Goal: Information Seeking & Learning: Stay updated

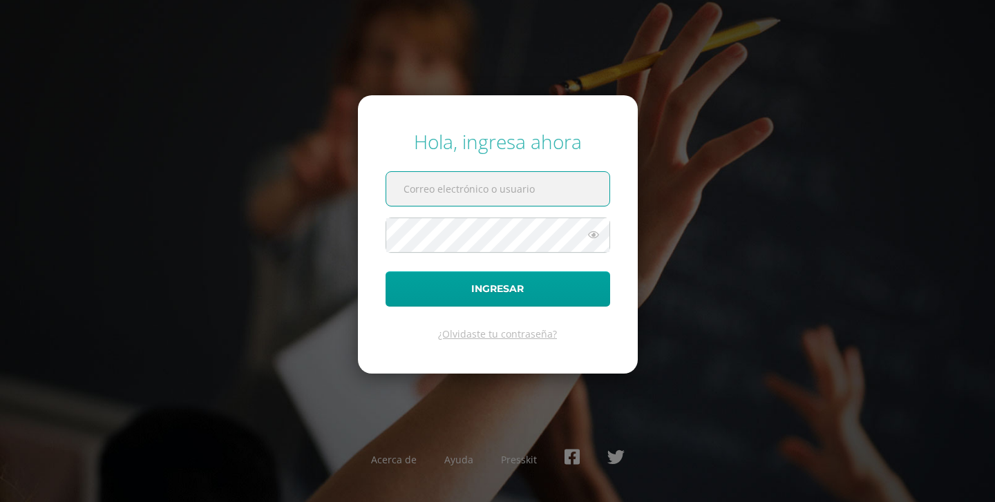
type input "[EMAIL_ADDRESS][DOMAIN_NAME]"
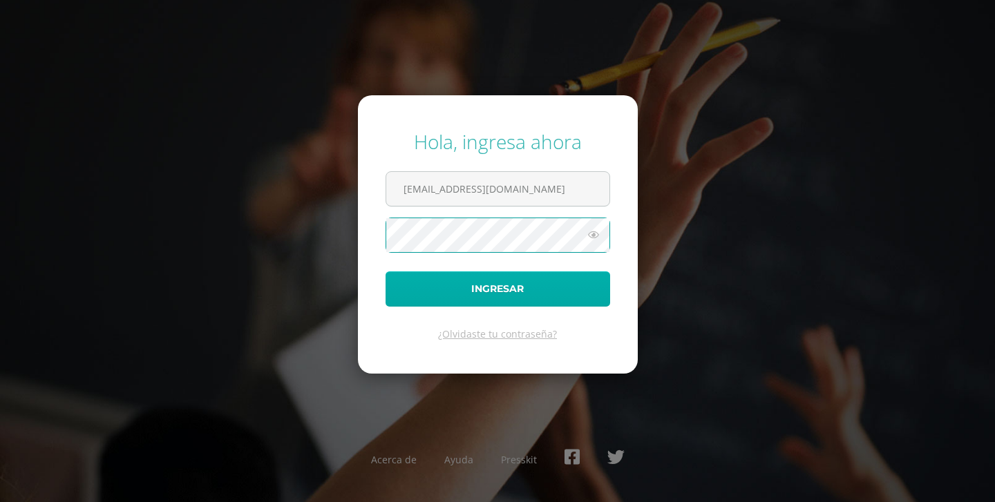
click at [464, 282] on button "Ingresar" at bounding box center [497, 288] width 224 height 35
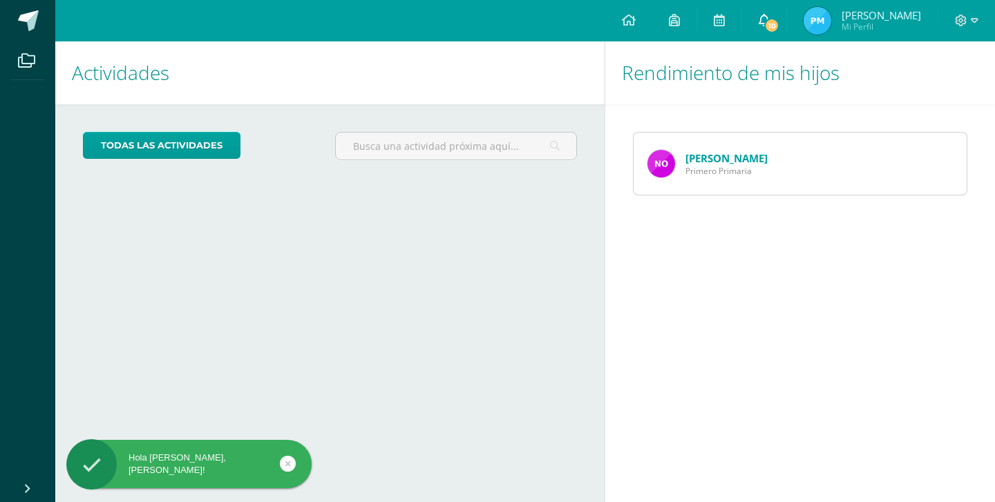
click at [779, 30] on span "10" at bounding box center [771, 25] width 15 height 15
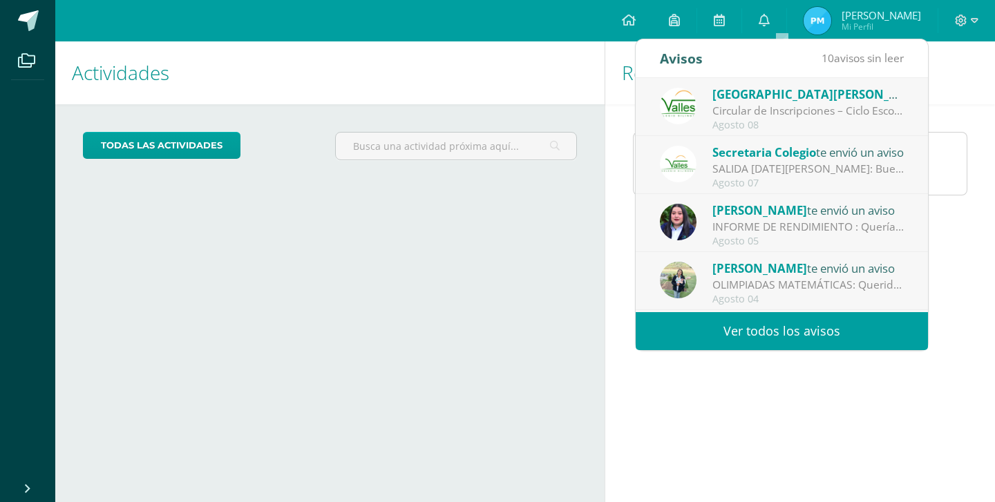
click at [754, 115] on div "Circular de Inscripciones – Ciclo Escolar 2026: Estimados padres de familia: Es…" at bounding box center [808, 111] width 192 height 16
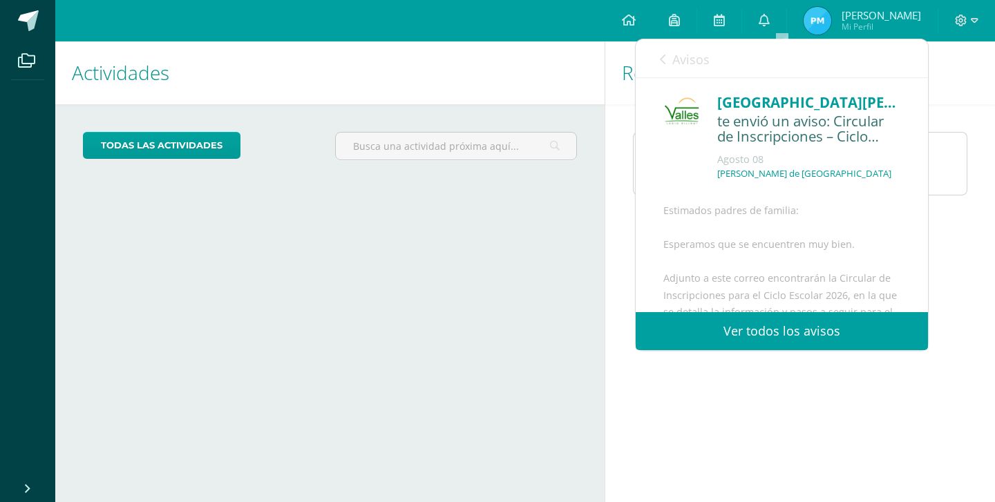
click at [754, 115] on div "te envió un aviso: Circular de Inscripciones – Ciclo Escolar 2026" at bounding box center [808, 129] width 183 height 32
click at [752, 103] on div "[GEOGRAPHIC_DATA][PERSON_NAME]" at bounding box center [808, 102] width 183 height 21
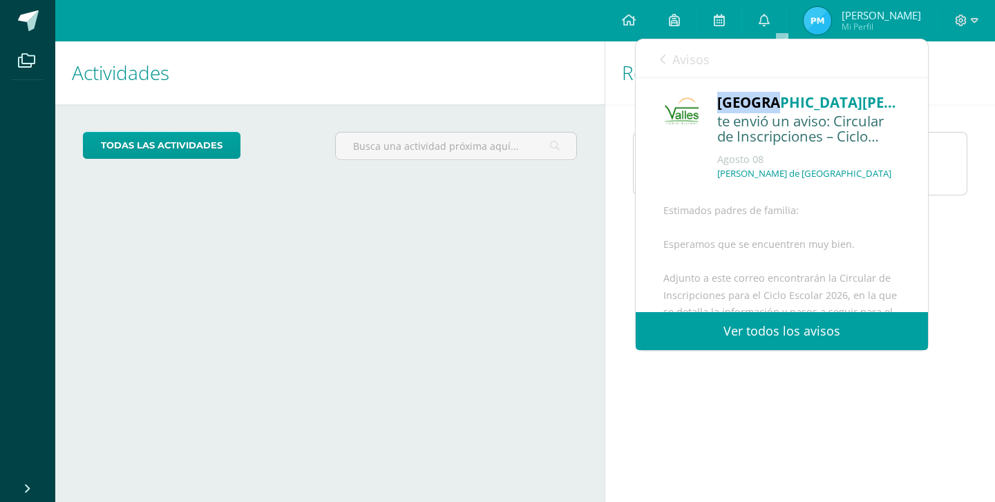
click at [752, 103] on div "[GEOGRAPHIC_DATA][PERSON_NAME]" at bounding box center [808, 102] width 183 height 21
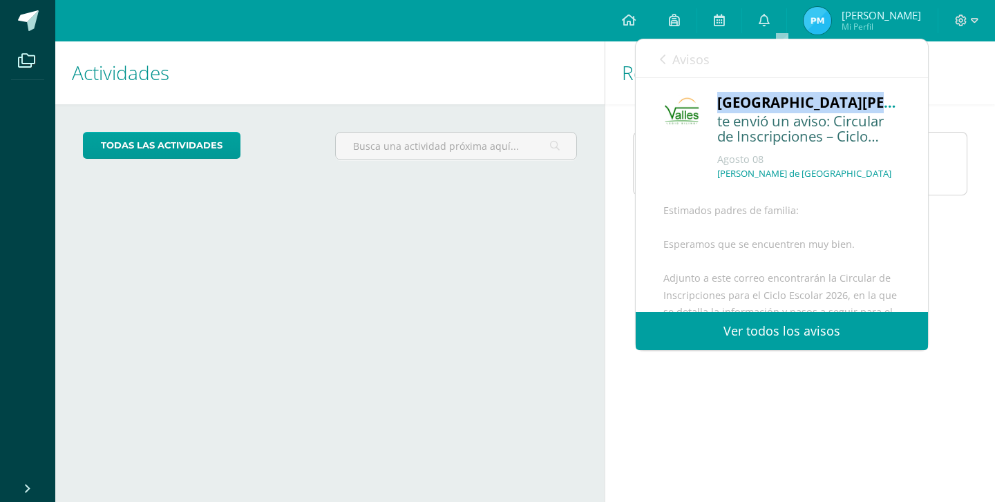
click at [763, 101] on div "[GEOGRAPHIC_DATA][PERSON_NAME]" at bounding box center [808, 102] width 183 height 21
click at [720, 95] on div "[GEOGRAPHIC_DATA][PERSON_NAME]" at bounding box center [808, 102] width 183 height 21
click at [716, 338] on link "Ver todos los avisos" at bounding box center [782, 331] width 292 height 38
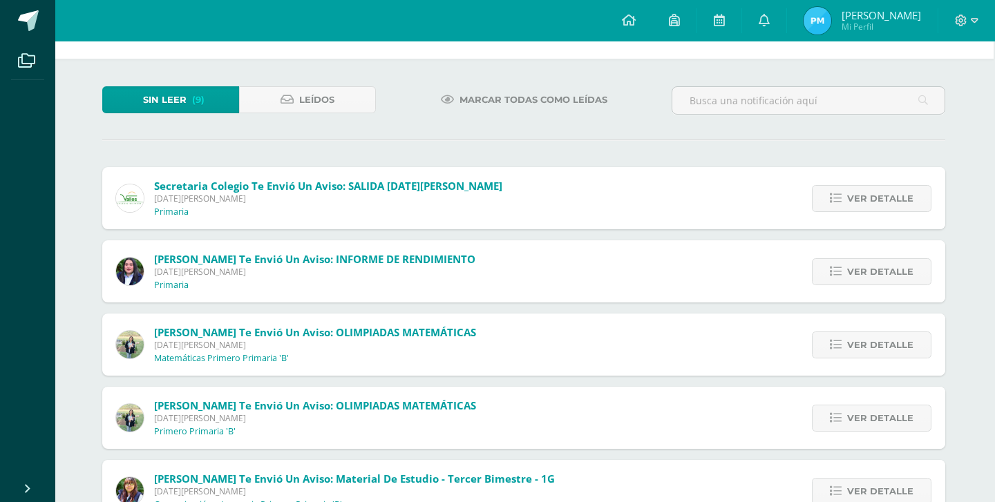
scroll to position [86, 1]
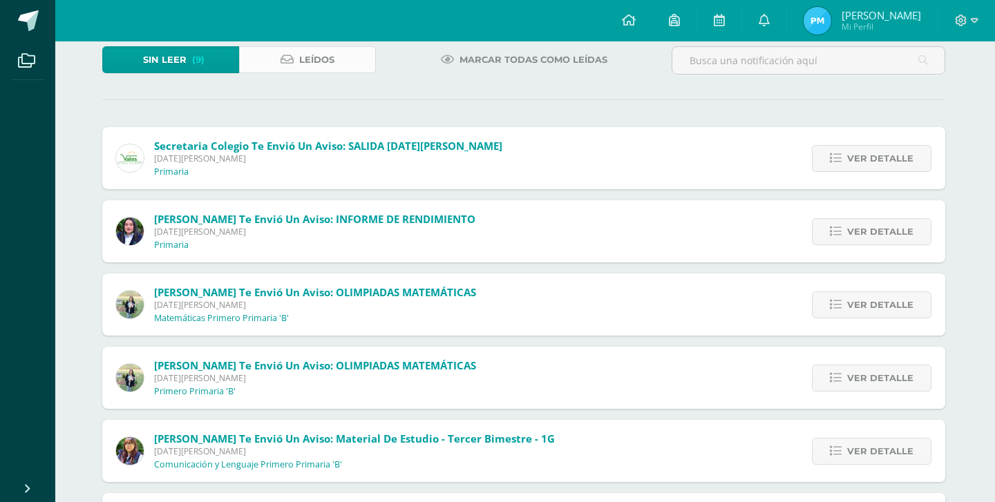
click at [321, 54] on span "Leídos" at bounding box center [316, 60] width 35 height 26
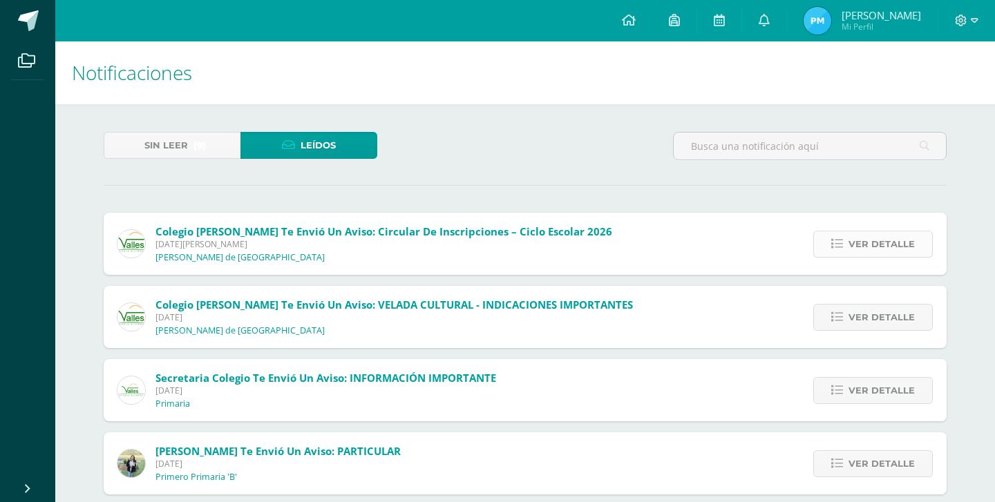
click at [890, 242] on span "Ver detalle" at bounding box center [881, 244] width 66 height 26
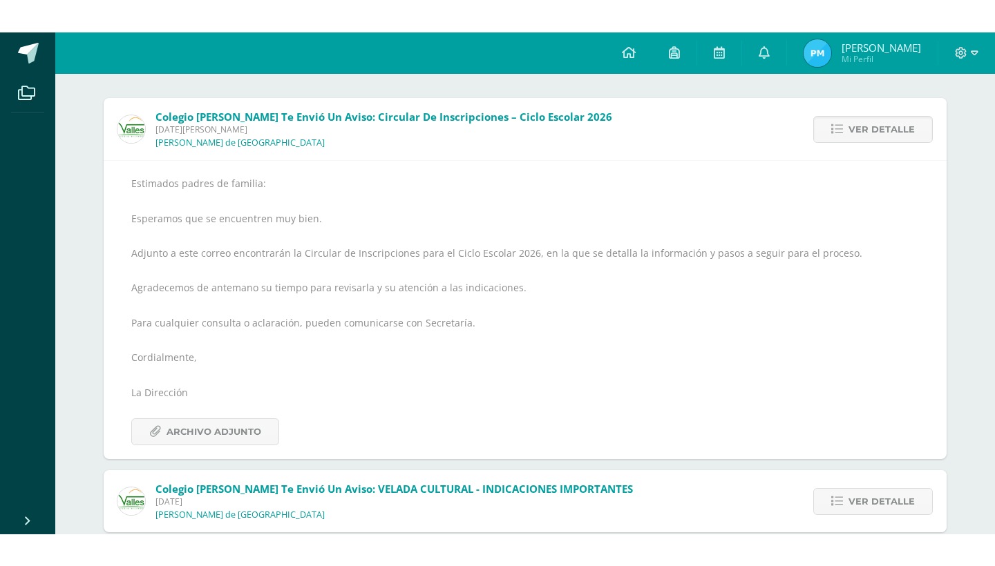
scroll to position [151, 0]
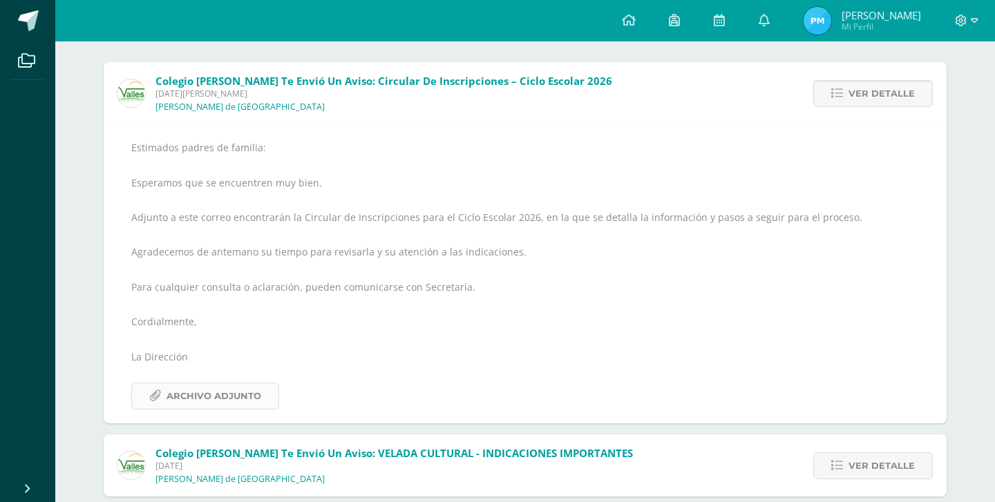
click at [200, 390] on span "Archivo Adjunto" at bounding box center [213, 396] width 95 height 26
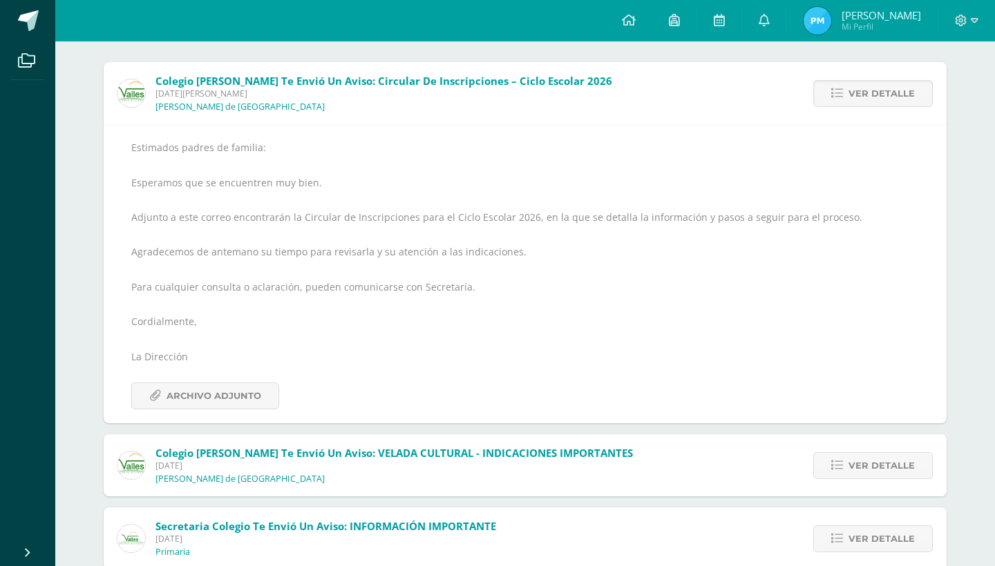
click at [260, 171] on div "Estimados padres de familia: Esperamos que se encuentren muy bien. Adjunto a es…" at bounding box center [524, 274] width 787 height 271
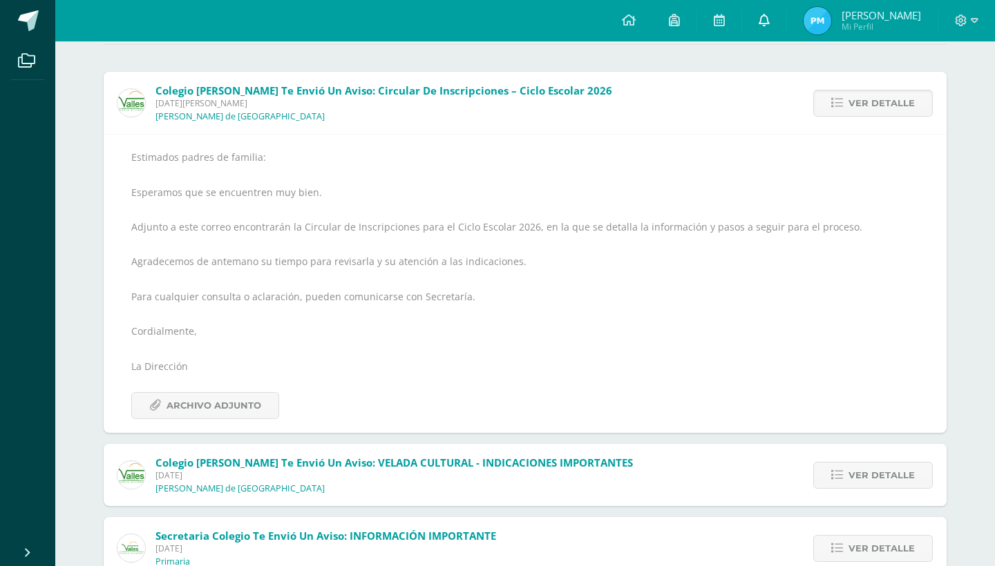
click at [770, 15] on icon at bounding box center [763, 20] width 11 height 12
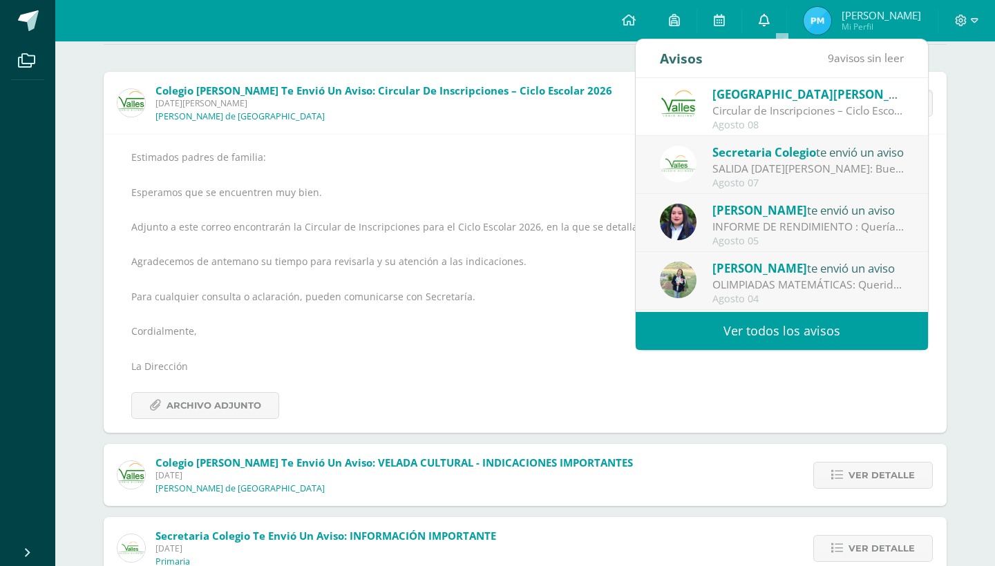
click at [770, 15] on icon at bounding box center [763, 20] width 11 height 12
click at [488, 42] on div "Sin leer (9) Leídos Colegio Valles te envió un aviso: Circular de Inscripciones…" at bounding box center [525, 564] width 898 height 1203
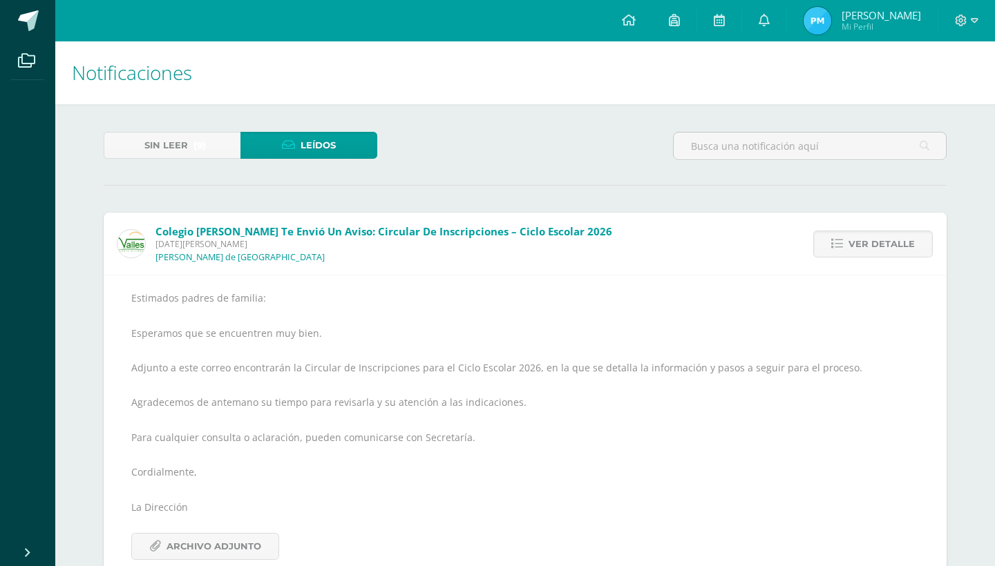
scroll to position [0, 0]
click at [187, 143] on span "Sin leer" at bounding box center [166, 146] width 44 height 26
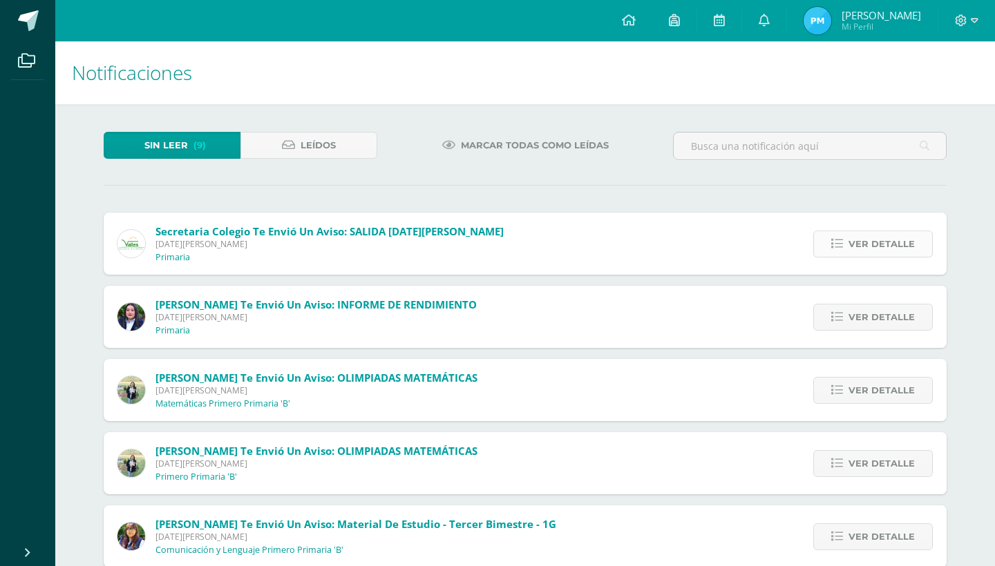
click at [843, 240] on icon at bounding box center [837, 244] width 12 height 12
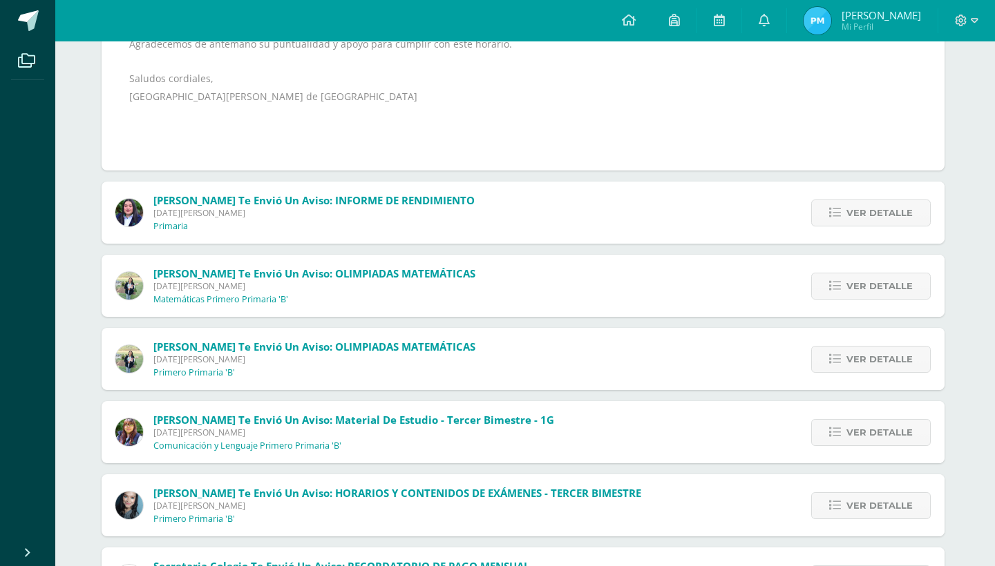
scroll to position [324, 3]
click at [887, 209] on span "Ver detalle" at bounding box center [878, 213] width 66 height 26
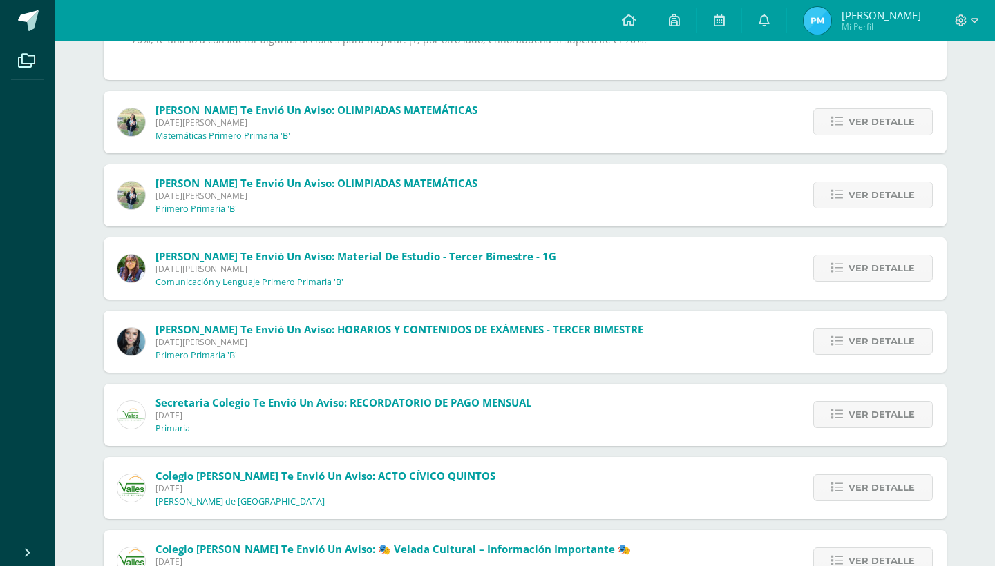
scroll to position [275, 0]
click at [840, 115] on link "Ver detalle" at bounding box center [873, 122] width 120 height 27
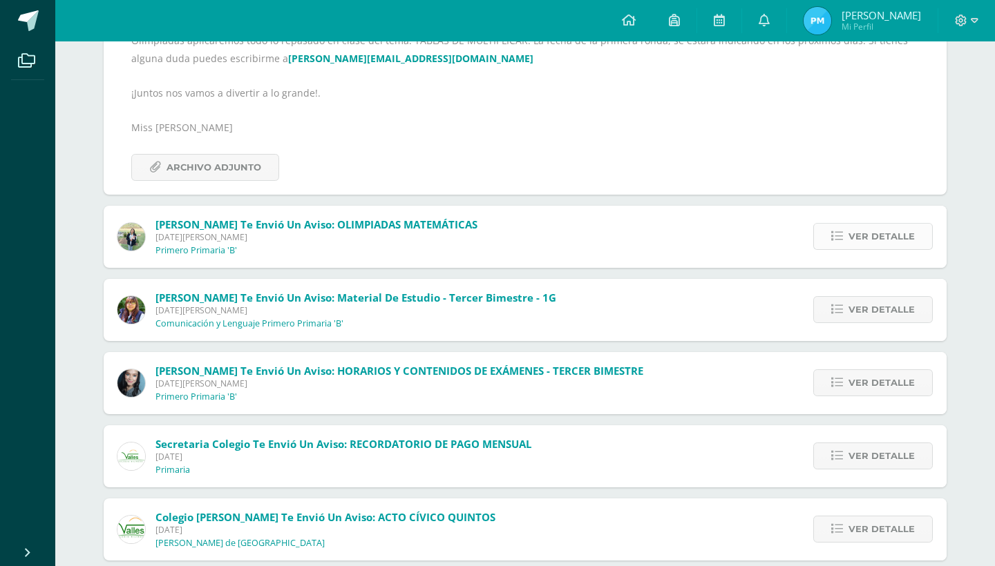
click at [880, 236] on span "Ver detalle" at bounding box center [881, 237] width 66 height 26
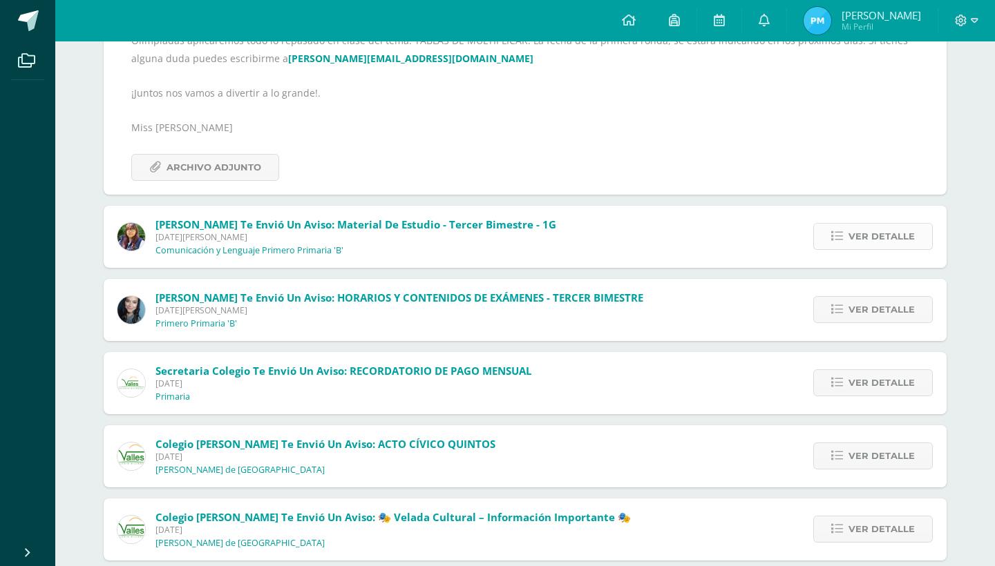
click at [880, 236] on span "Ver detalle" at bounding box center [881, 237] width 66 height 26
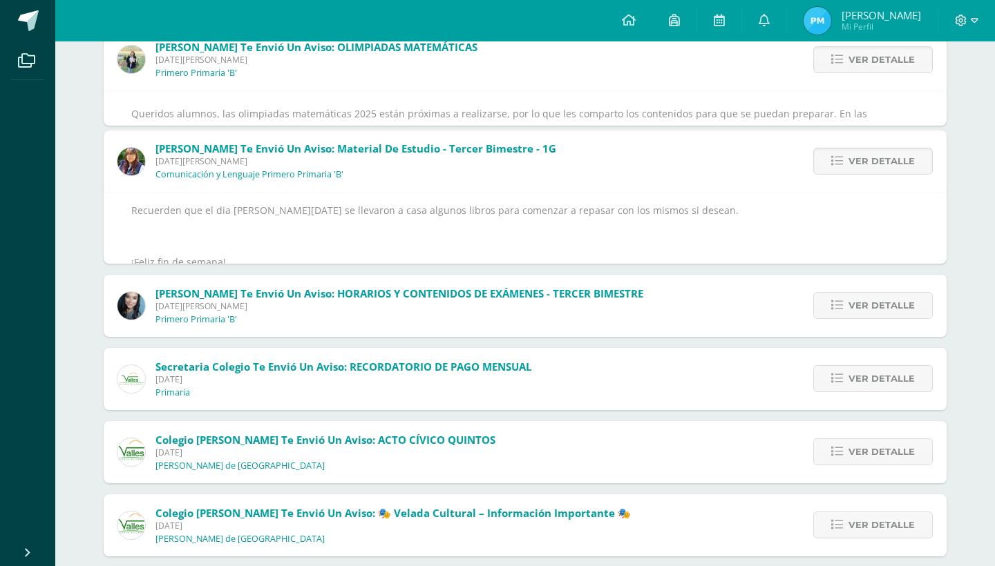
scroll to position [144, 0]
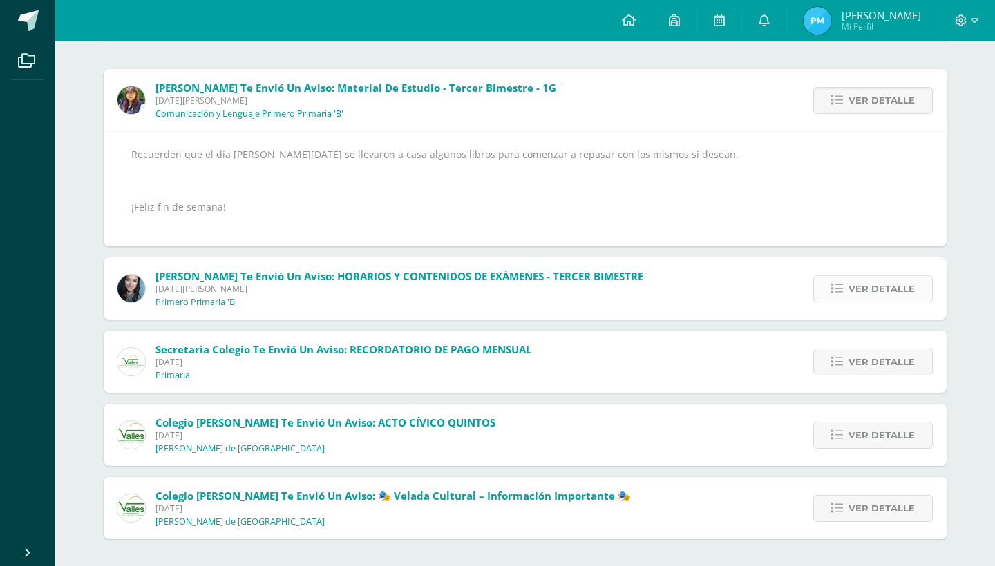
click at [873, 289] on span "Ver detalle" at bounding box center [881, 289] width 66 height 26
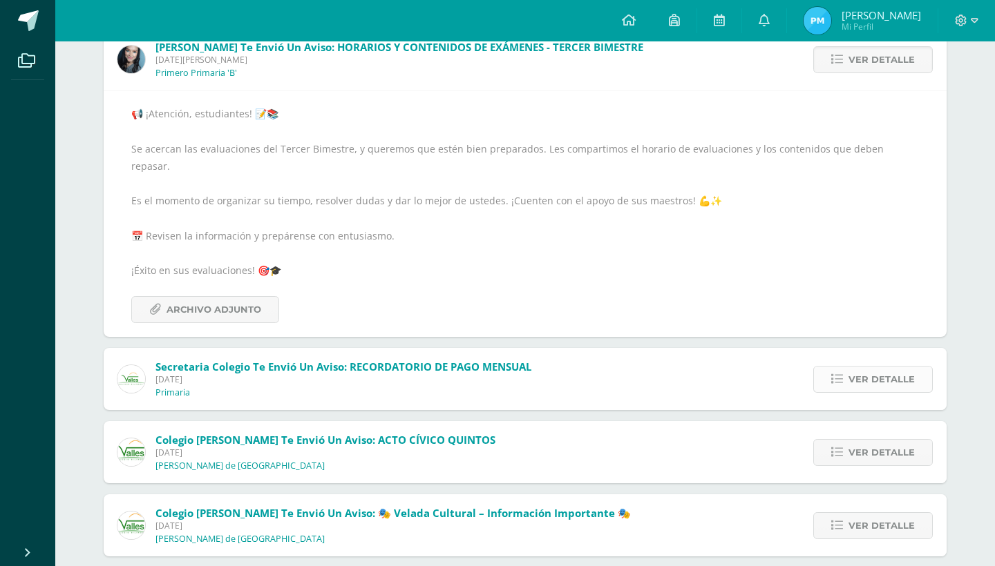
scroll to position [184, 0]
click at [878, 367] on span "Ver detalle" at bounding box center [881, 380] width 66 height 26
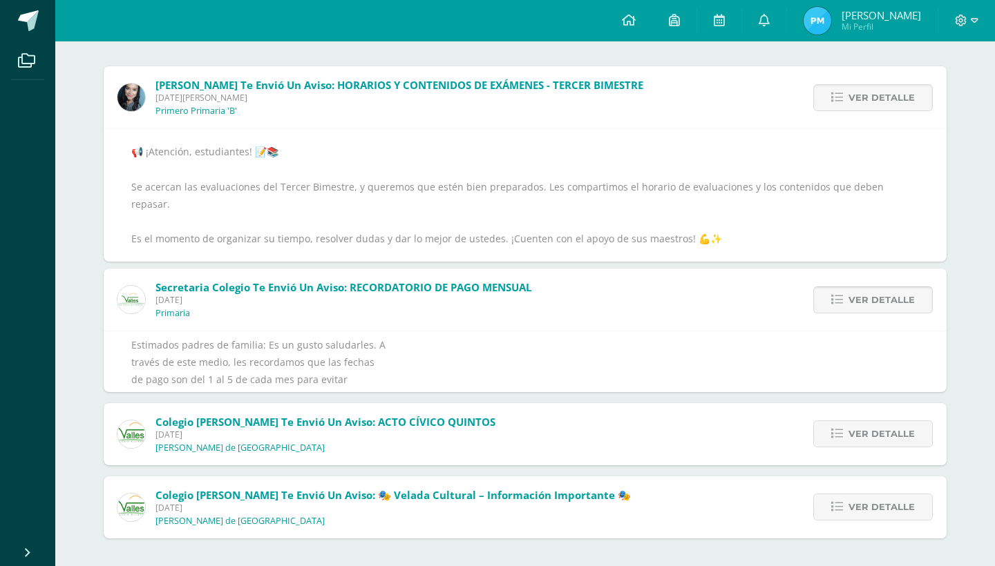
scroll to position [66, 0]
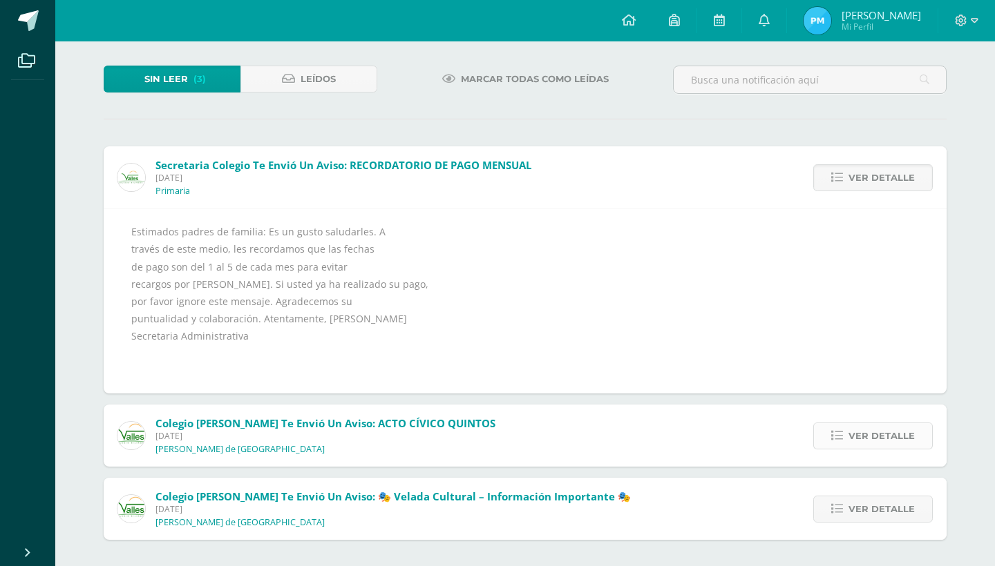
click at [876, 428] on span "Ver detalle" at bounding box center [881, 436] width 66 height 26
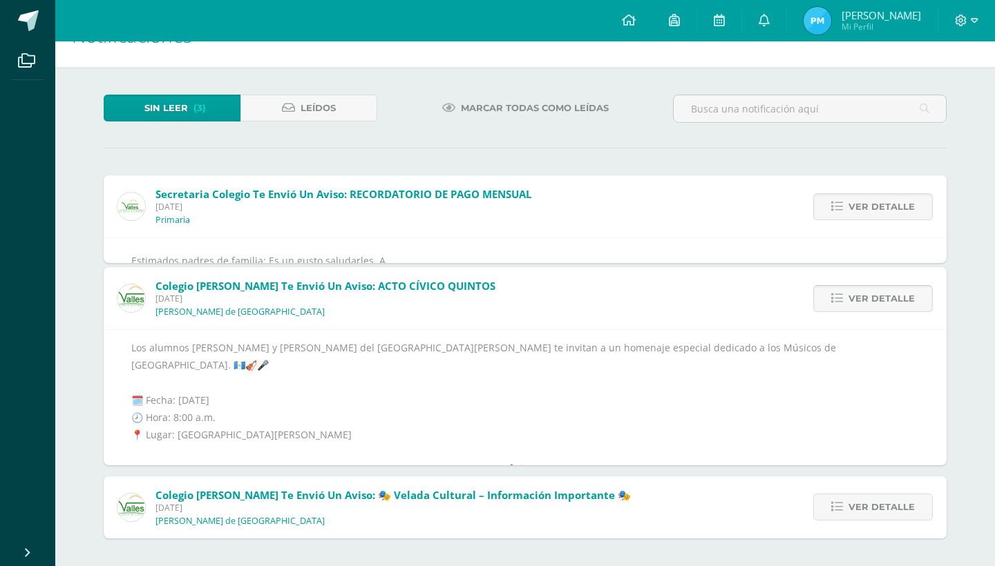
scroll to position [20, 0]
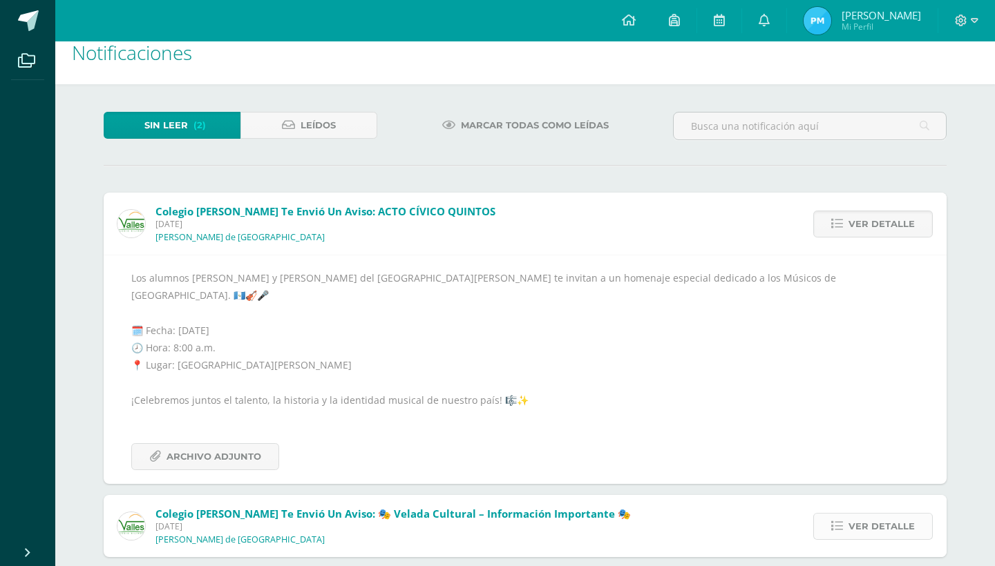
click at [879, 514] on span "Ver detalle" at bounding box center [881, 527] width 66 height 26
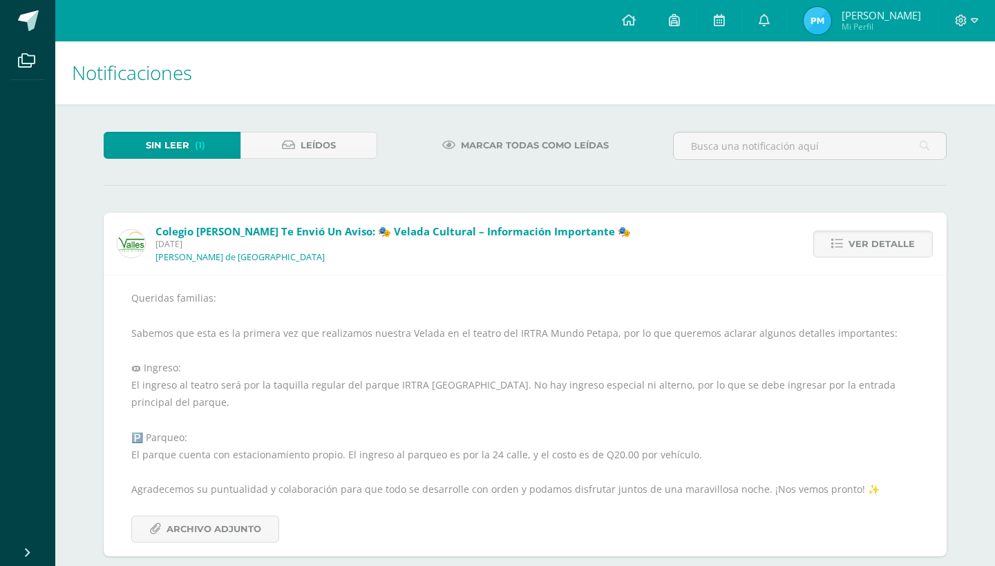
scroll to position [0, 0]
click at [636, 19] on icon at bounding box center [629, 20] width 14 height 12
